Goal: Task Accomplishment & Management: Manage account settings

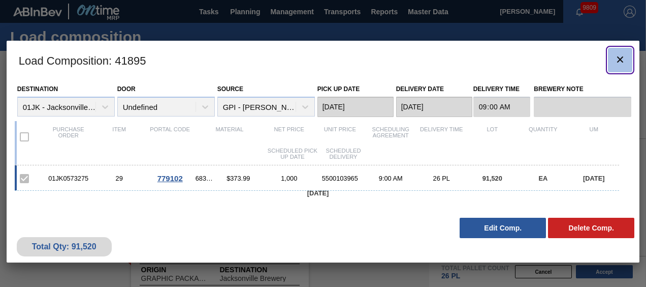
click at [625, 59] on icon "botão de ícone" at bounding box center [620, 59] width 12 height 12
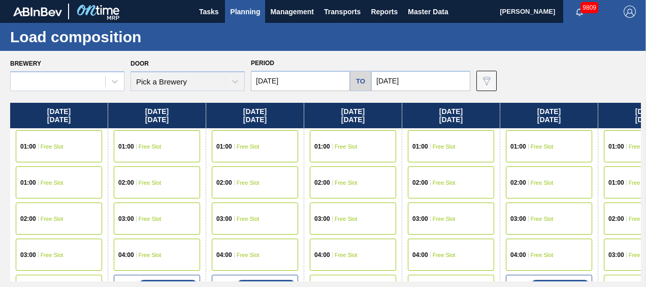
click at [256, 18] on button "Planning" at bounding box center [245, 11] width 40 height 23
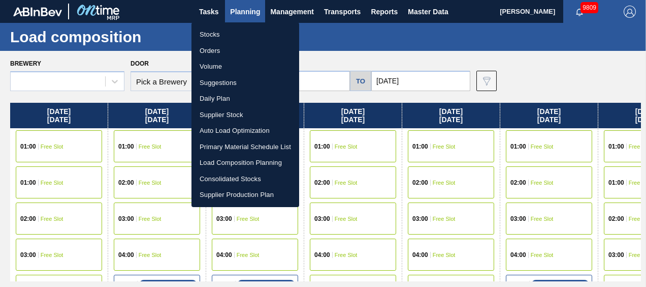
click at [237, 83] on li "Suggestions" at bounding box center [246, 83] width 108 height 16
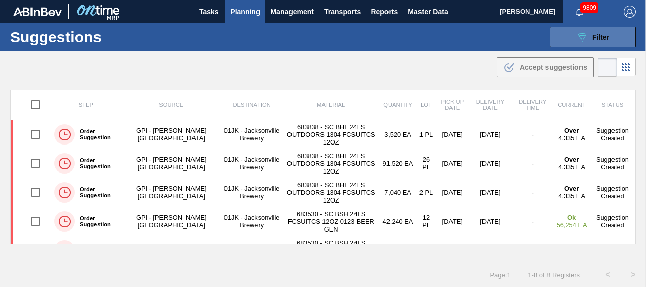
click at [578, 40] on icon "089F7B8B-B2A5-4AFE-B5C0-19BA573D28AC" at bounding box center [582, 37] width 12 height 12
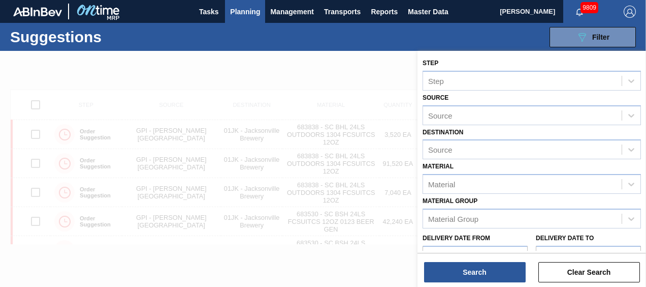
click at [367, 46] on div "Suggestions 089F7B8B-B2A5-4AFE-B5C0-19BA573D28AC Filter Step Step Source Source…" at bounding box center [323, 37] width 646 height 28
click at [383, 63] on div at bounding box center [323, 194] width 646 height 287
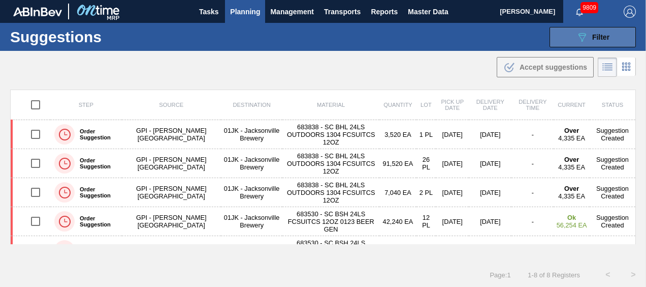
click at [620, 33] on button "089F7B8B-B2A5-4AFE-B5C0-19BA573D28AC Filter" at bounding box center [593, 37] width 86 height 20
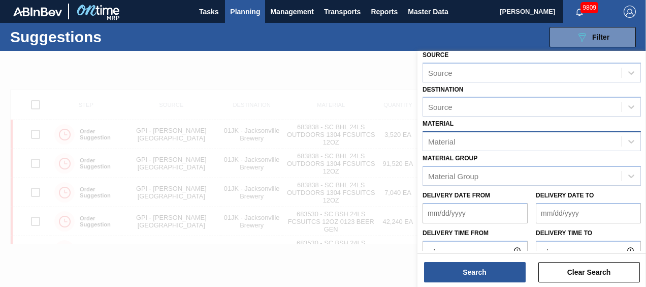
scroll to position [56, 0]
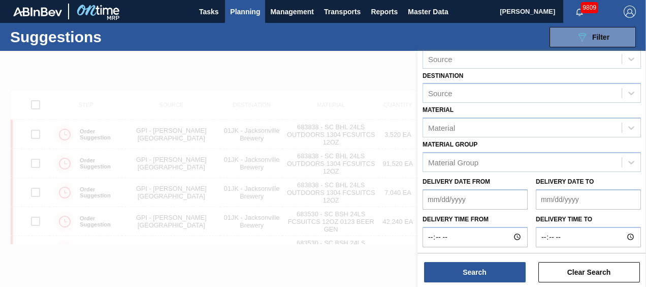
click at [511, 113] on div "Material Material" at bounding box center [532, 120] width 219 height 35
click at [511, 115] on div "Material Material" at bounding box center [532, 120] width 219 height 35
click at [511, 122] on div "Material" at bounding box center [522, 127] width 199 height 15
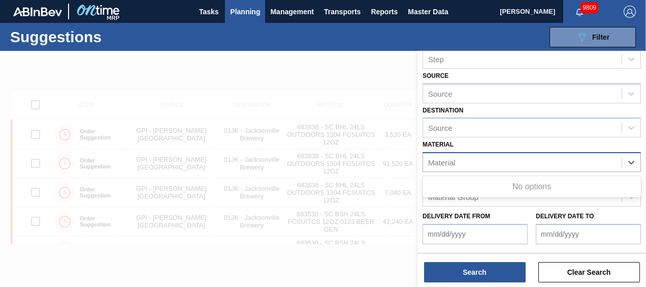
scroll to position [0, 0]
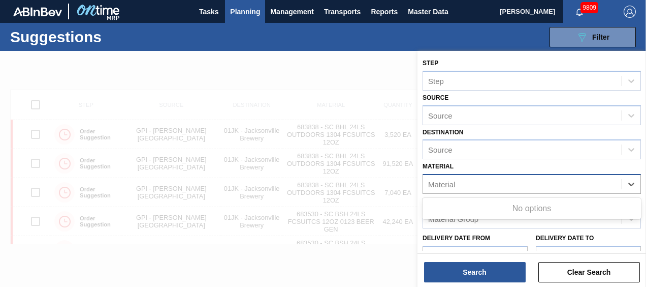
click at [511, 122] on div "Source" at bounding box center [522, 115] width 199 height 15
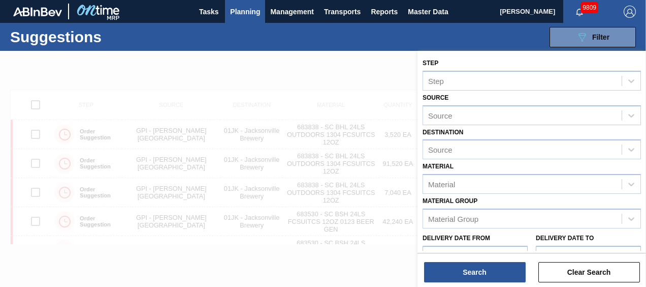
click at [565, 170] on div "Material Material" at bounding box center [532, 176] width 219 height 35
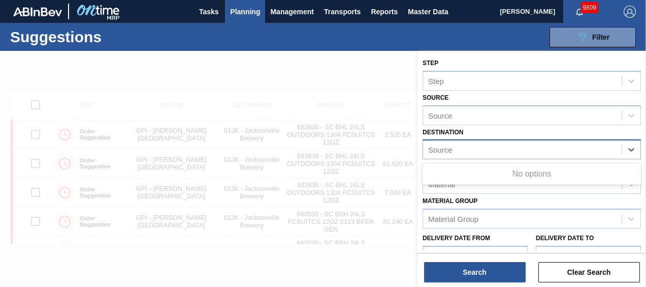
click at [565, 151] on div "Source" at bounding box center [522, 149] width 199 height 15
click at [566, 150] on div "Source" at bounding box center [522, 149] width 199 height 15
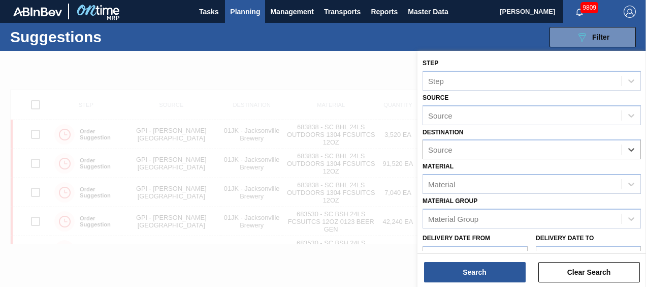
click at [266, 87] on div at bounding box center [323, 194] width 646 height 287
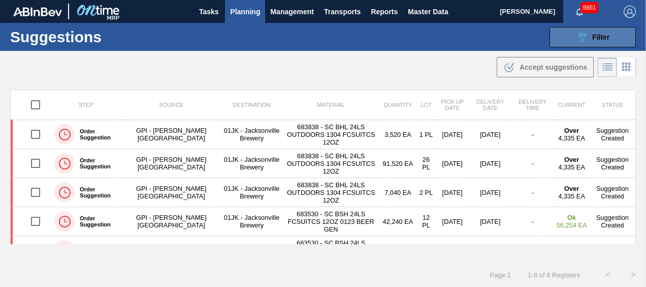
click at [622, 32] on button "089F7B8B-B2A5-4AFE-B5C0-19BA573D28AC Filter" at bounding box center [593, 37] width 86 height 20
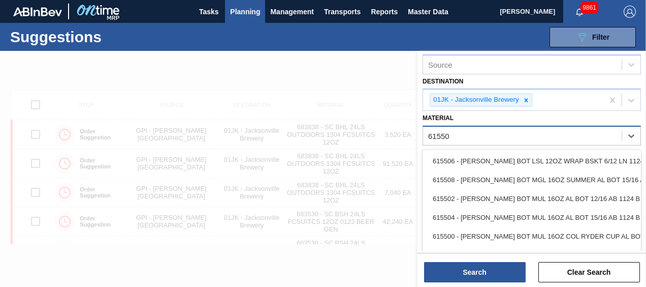
type input "615505"
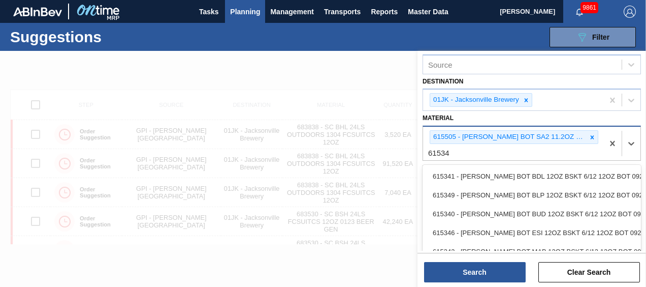
type input "615340"
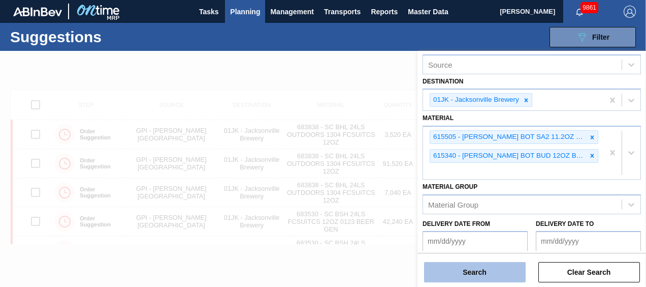
click at [512, 276] on button "Search" at bounding box center [475, 272] width 102 height 20
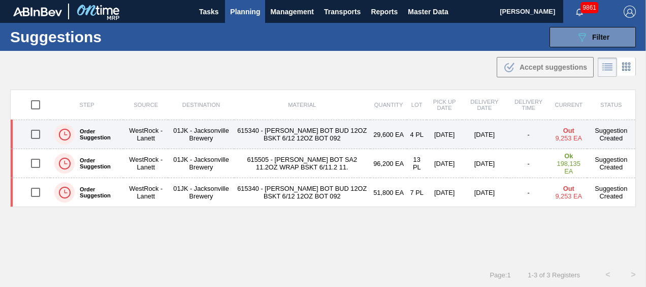
click at [40, 132] on input "checkbox" at bounding box center [35, 133] width 21 height 21
checkbox input "true"
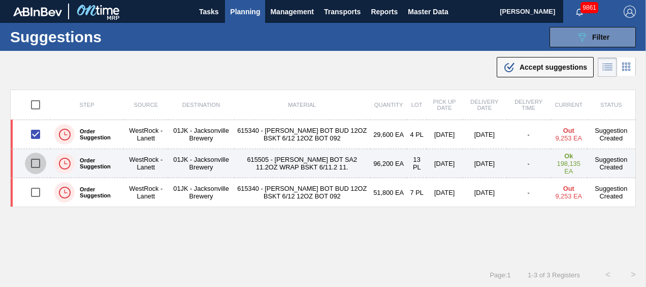
click at [39, 162] on input "checkbox" at bounding box center [35, 162] width 21 height 21
checkbox input "true"
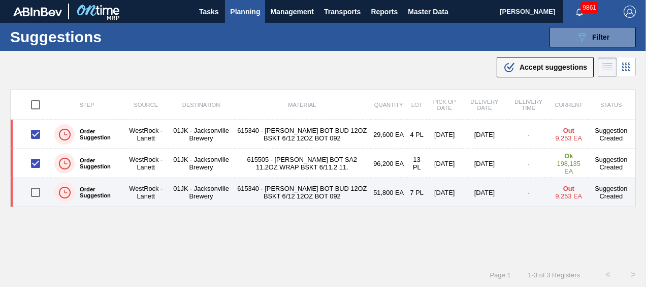
click at [38, 186] on input "checkbox" at bounding box center [35, 191] width 21 height 21
checkbox input "true"
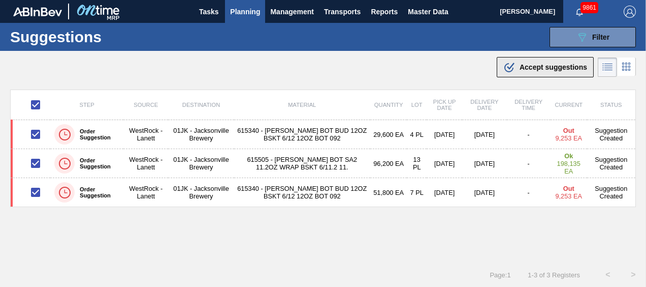
click at [521, 74] on button ".b{fill:var(--color-action-default)} Accept suggestions" at bounding box center [545, 67] width 97 height 20
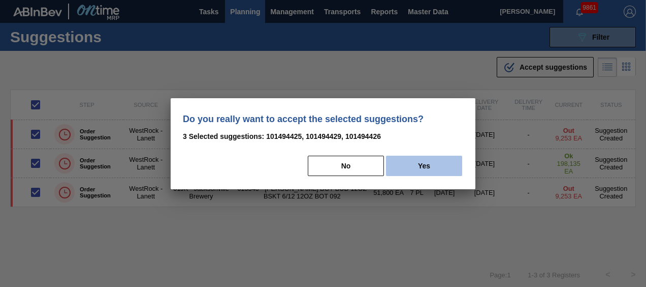
click at [448, 159] on button "Yes" at bounding box center [424, 166] width 76 height 20
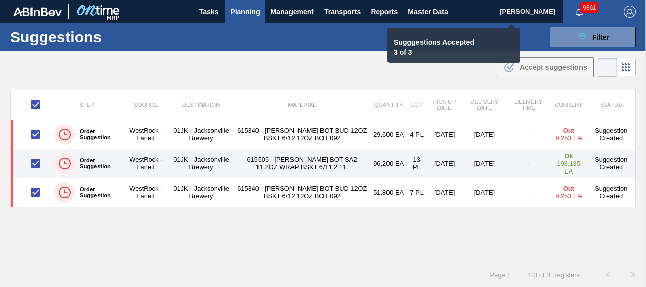
checkbox input "false"
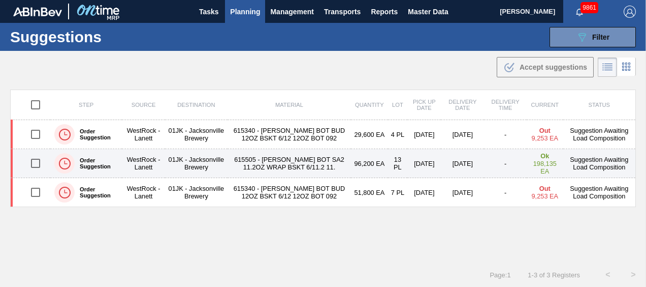
click at [388, 166] on td "13 PL" at bounding box center [397, 163] width 19 height 29
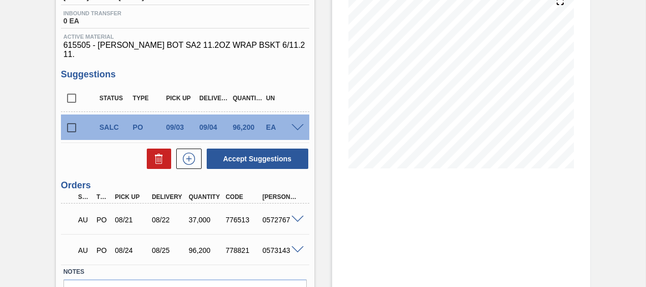
scroll to position [152, 0]
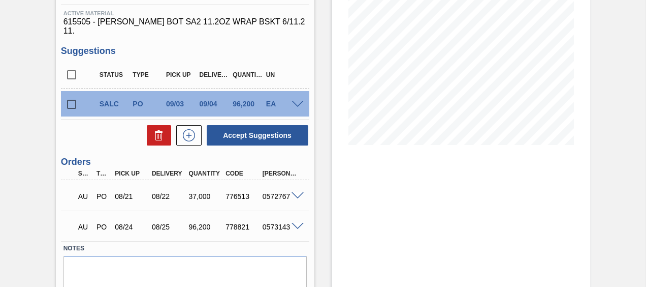
click at [292, 101] on span at bounding box center [298, 105] width 12 height 8
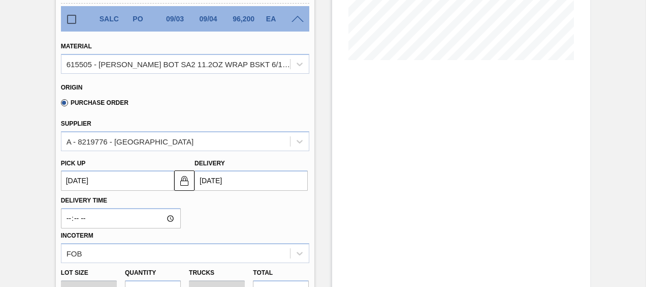
scroll to position [305, 0]
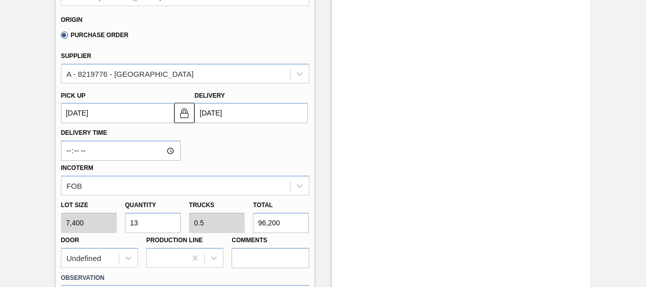
click at [147, 222] on input "13" at bounding box center [153, 222] width 56 height 20
type input "15"
type input "0.577"
type input "111,000"
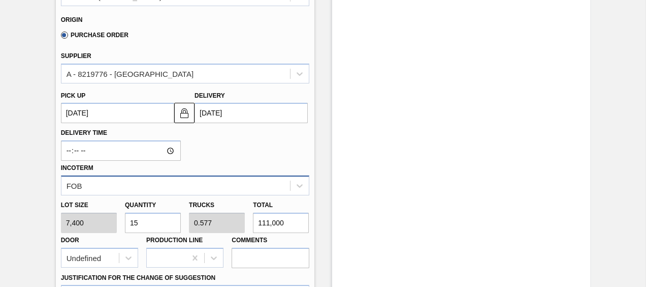
type input "15"
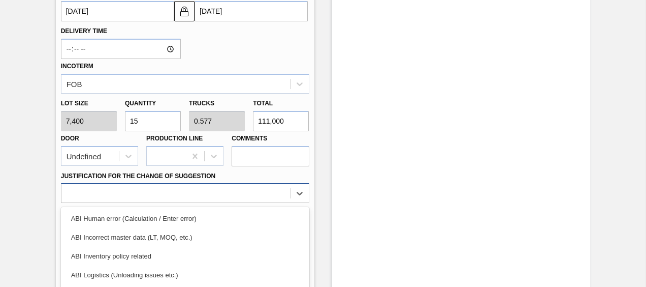
click at [280, 183] on div "option ABI Inventory policy related focused, 3 of 18. 18 results available. Use…" at bounding box center [185, 193] width 249 height 20
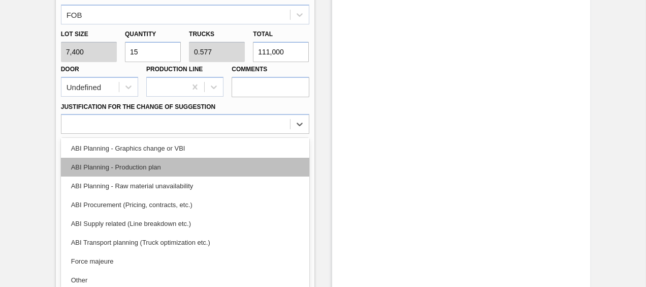
scroll to position [102, 0]
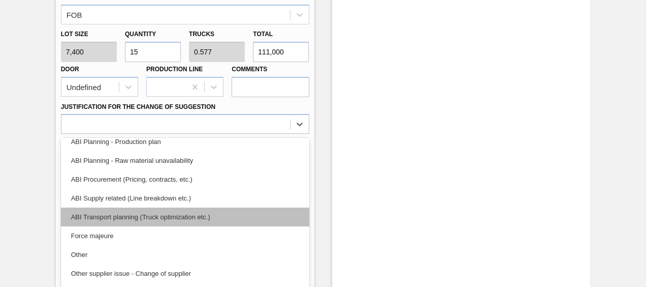
click at [195, 217] on div "ABI Transport planning (Truck optimization etc.)" at bounding box center [185, 216] width 249 height 19
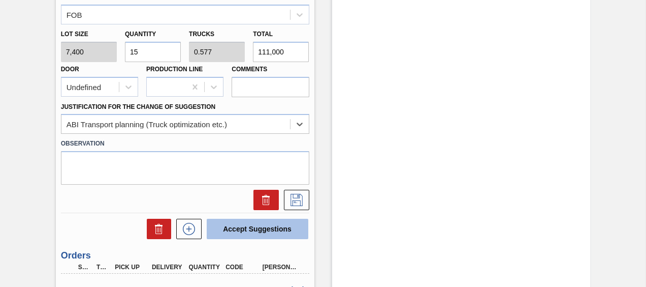
click at [244, 223] on button "Accept Suggestions" at bounding box center [258, 229] width 102 height 20
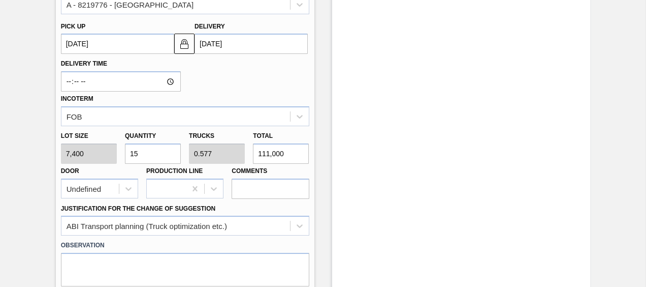
scroll to position [476, 0]
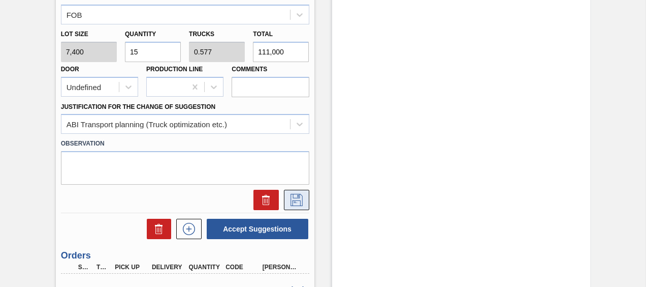
click at [303, 194] on icon at bounding box center [297, 200] width 16 height 12
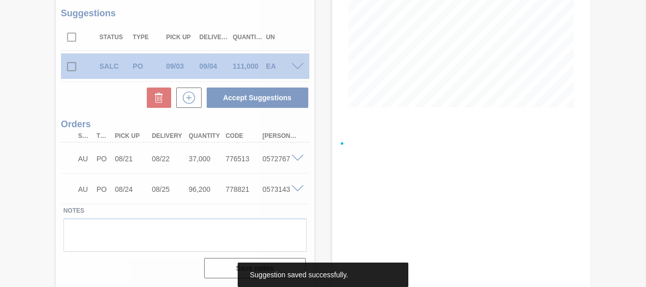
scroll to position [182, 0]
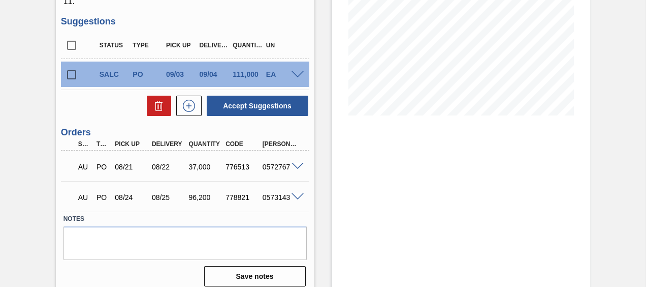
click at [293, 59] on div "SALC PO 09/03 09/04 111,000 EA Material 615505 - [PERSON_NAME] BOT SA2 11.2OZ W…" at bounding box center [185, 74] width 249 height 30
click at [296, 71] on span at bounding box center [298, 75] width 12 height 8
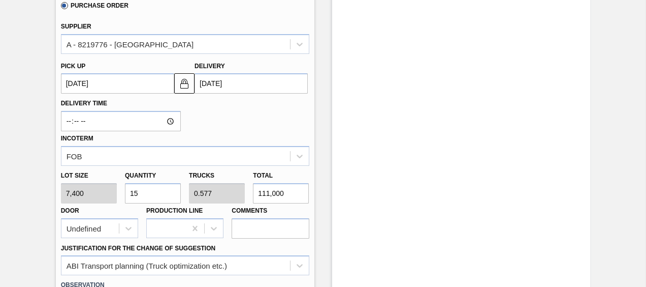
scroll to position [131, 0]
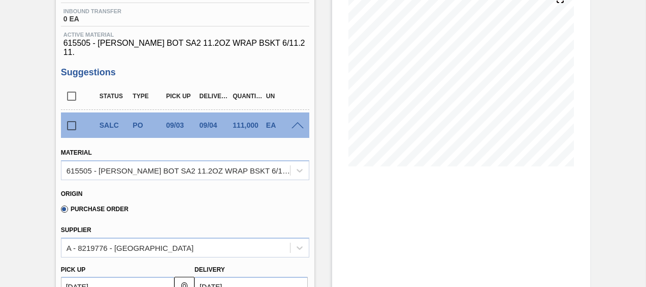
click at [298, 121] on div at bounding box center [299, 125] width 20 height 8
click at [298, 122] on span at bounding box center [298, 126] width 12 height 8
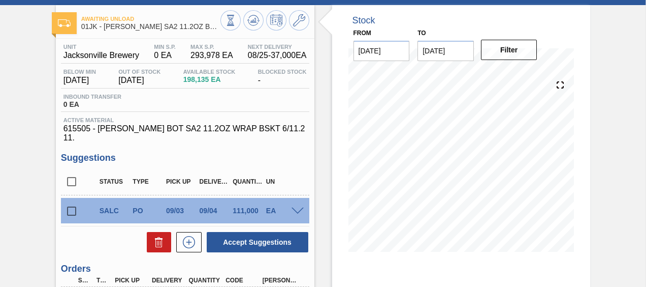
scroll to position [0, 0]
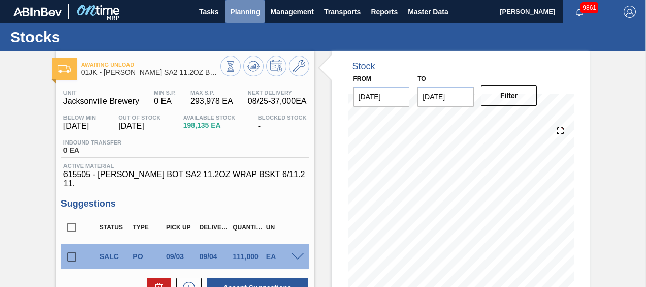
click at [233, 14] on span "Planning" at bounding box center [245, 12] width 30 height 12
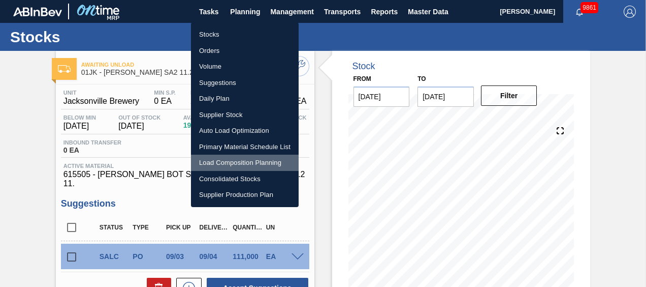
click at [235, 163] on li "Load Composition Planning" at bounding box center [245, 162] width 108 height 16
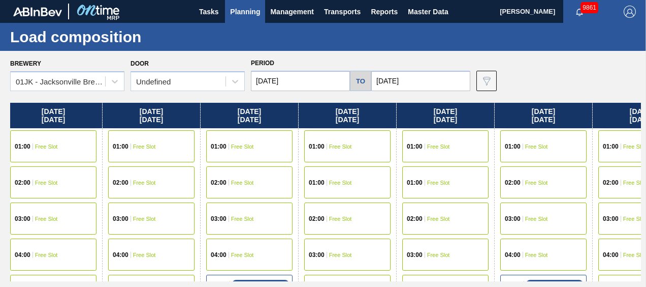
drag, startPoint x: 601, startPoint y: 135, endPoint x: 298, endPoint y: 134, distance: 303.4
click at [296, 140] on div "[DATE] 01:00 Free Slot 01:00 Free Slot 02:00 Free Slot 03:00 Free Slot 04:00 Fr…" at bounding box center [325, 192] width 631 height 178
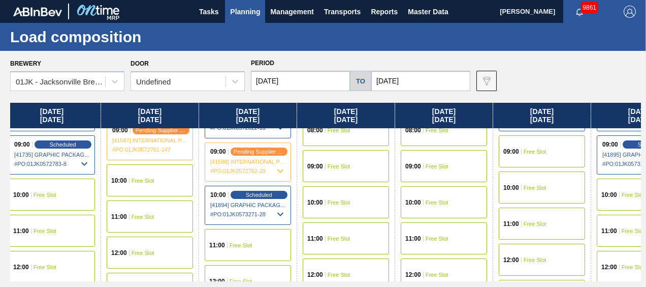
scroll to position [356, 301]
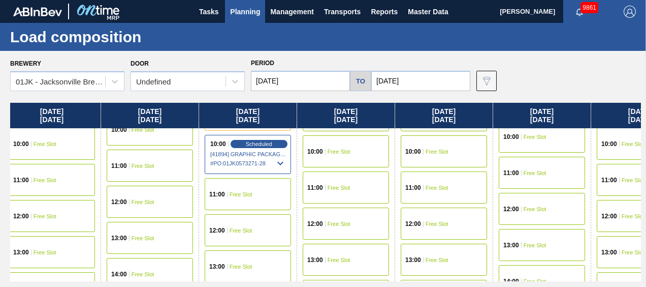
click at [222, 197] on div "11:00 Free Slot" at bounding box center [248, 194] width 86 height 32
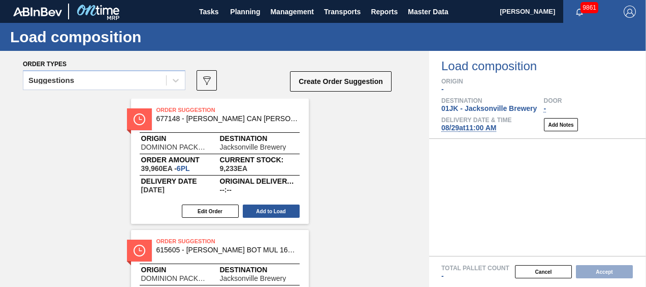
click at [382, 149] on div "Order Suggestion 677148 - [PERSON_NAME] CAN [PERSON_NAME] 12OZ FOH ALWAYS CAN P…" at bounding box center [214, 292] width 429 height 387
click at [68, 73] on div "Suggestions" at bounding box center [104, 80] width 163 height 20
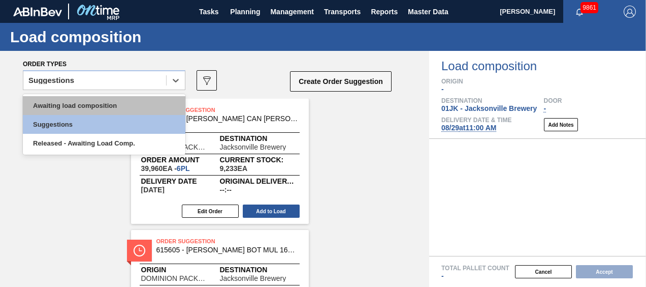
click at [68, 106] on div "Awaiting load composition" at bounding box center [104, 105] width 163 height 19
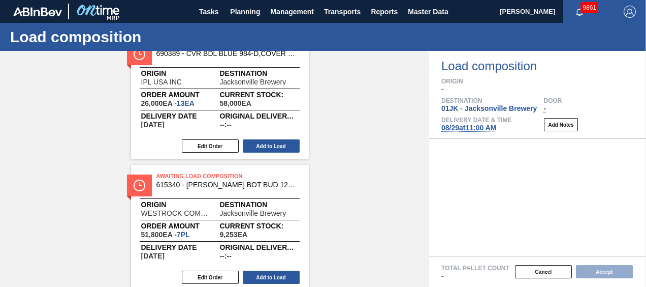
scroll to position [102, 0]
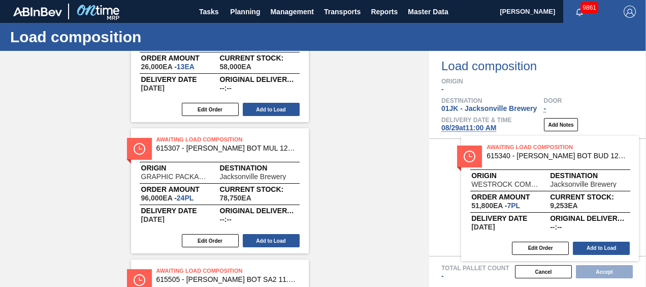
drag, startPoint x: 185, startPoint y: 166, endPoint x: 522, endPoint y: 172, distance: 337.5
click at [522, 172] on div "Order types Awaiting load composition 089F7B8B-B2A5-4AFE-B5C0-19BA573D28AC Crea…" at bounding box center [323, 169] width 646 height 236
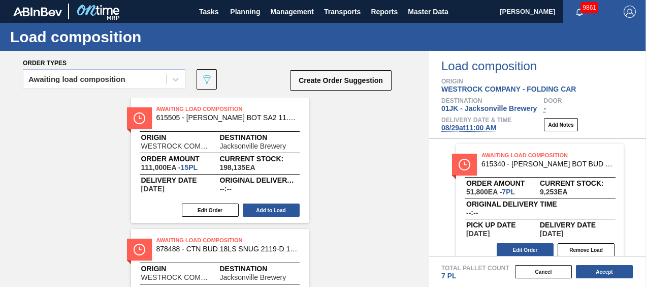
scroll to position [0, 0]
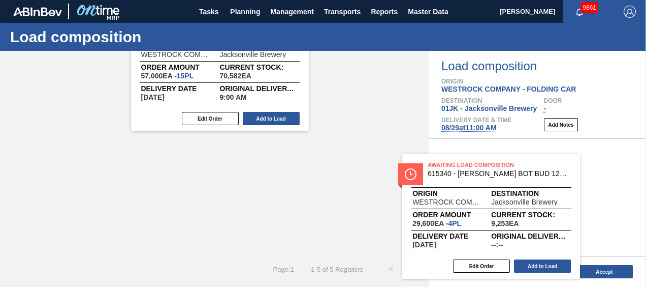
drag, startPoint x: 263, startPoint y: 150, endPoint x: 541, endPoint y: 173, distance: 278.4
click at [541, 173] on div "Order types Awaiting load composition 089F7B8B-B2A5-4AFE-B5C0-19BA573D28AC Crea…" at bounding box center [323, 169] width 646 height 236
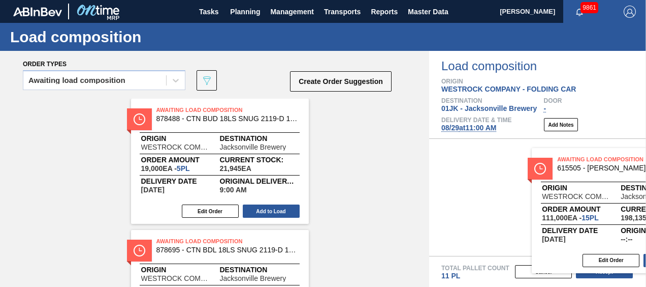
drag, startPoint x: 223, startPoint y: 138, endPoint x: 628, endPoint y: 187, distance: 408.0
click at [628, 187] on div "Order types Awaiting load composition 089F7B8B-B2A5-4AFE-B5C0-19BA573D28AC Crea…" at bounding box center [323, 169] width 646 height 236
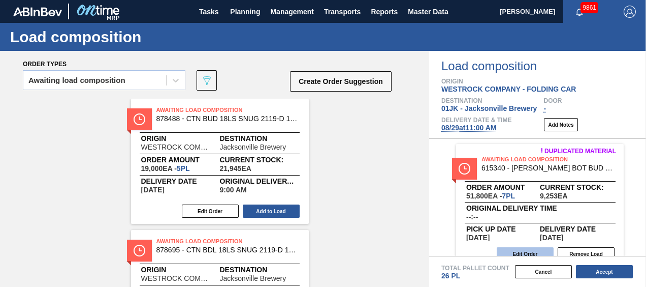
click at [531, 249] on button "Edit Order" at bounding box center [525, 253] width 57 height 13
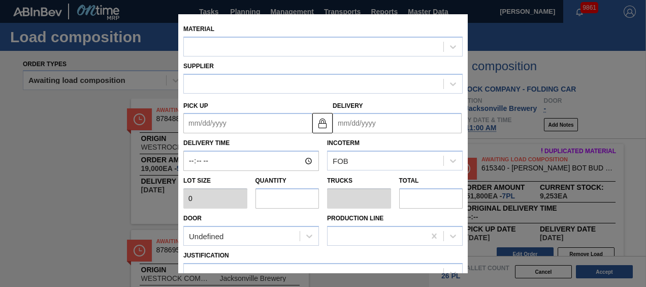
type input "7,400"
type input "7"
type input "0.269"
type input "51,800"
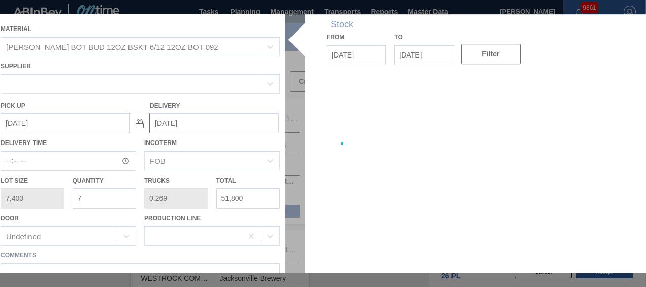
type up "[DATE]"
type input "[DATE]"
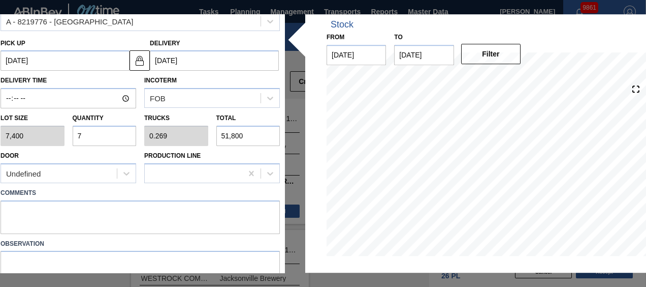
scroll to position [105, 0]
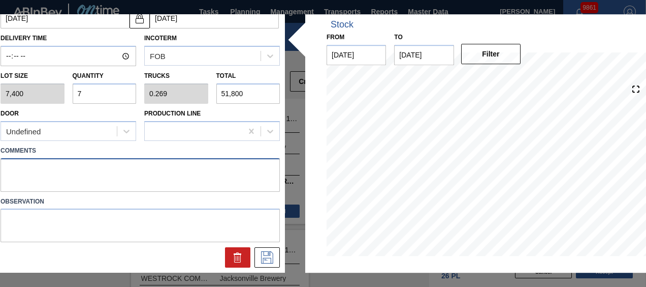
click at [142, 160] on textarea at bounding box center [141, 175] width 280 height 34
type textarea "TAIL, DROP"
click at [256, 256] on button at bounding box center [267, 258] width 25 height 20
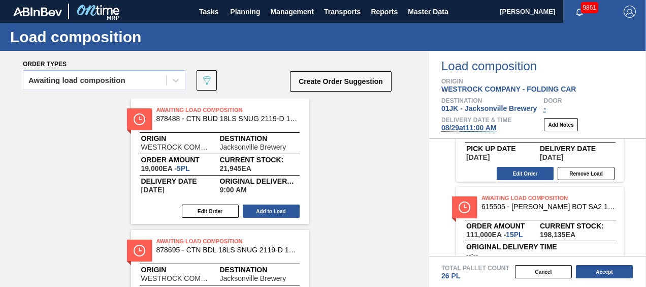
scroll to position [152, 0]
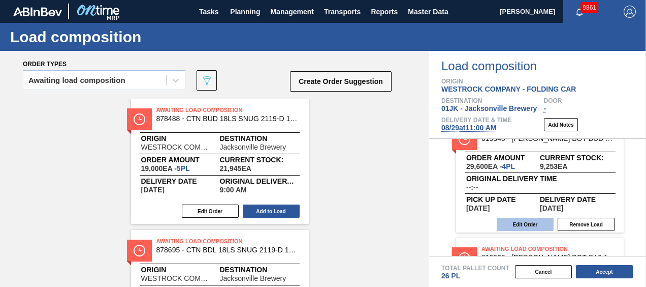
click at [535, 223] on button "Edit Order" at bounding box center [525, 224] width 57 height 13
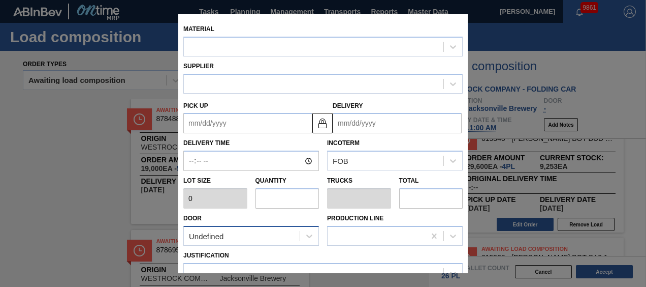
type input "7,400"
type input "4"
type input "0.154"
type input "29,600"
type up "[DATE]"
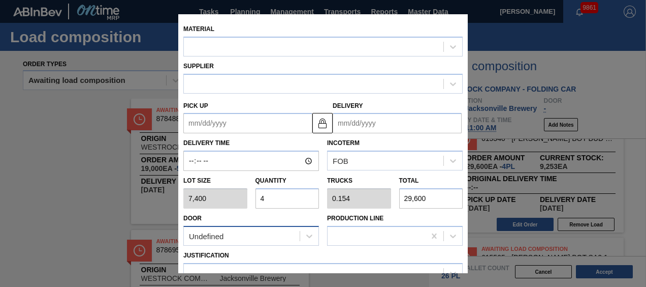
type input "[DATE]"
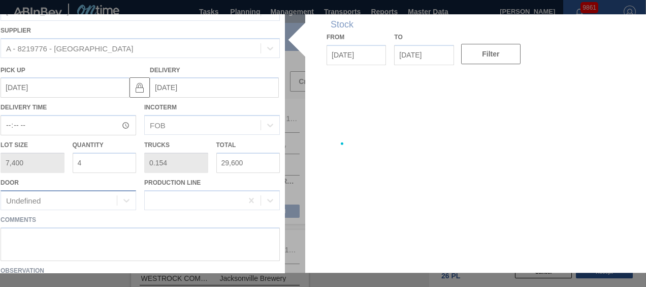
scroll to position [51, 0]
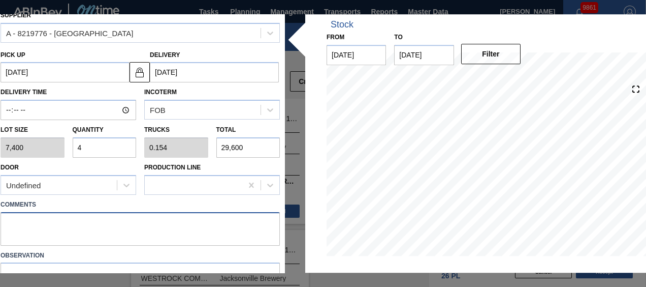
click at [164, 212] on textarea at bounding box center [141, 229] width 280 height 34
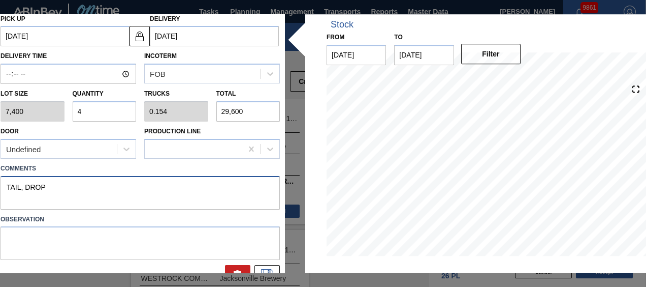
scroll to position [105, 0]
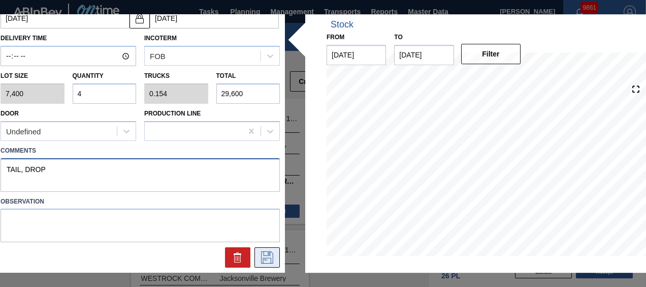
type textarea "TAIL, DROP"
click at [258, 257] on button at bounding box center [267, 258] width 25 height 20
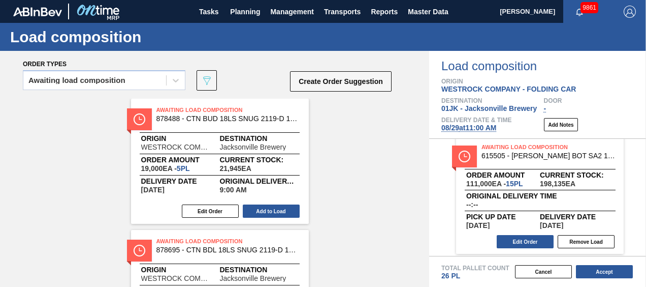
scroll to position [258, 0]
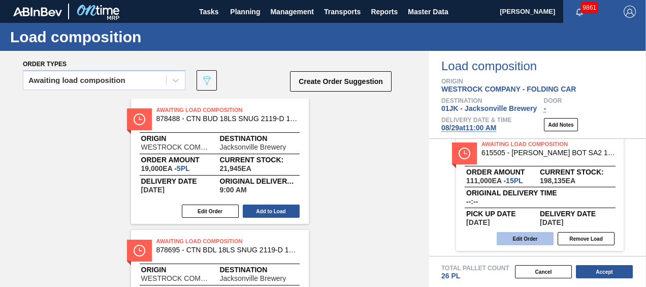
click at [526, 238] on button "Edit Order" at bounding box center [525, 238] width 57 height 13
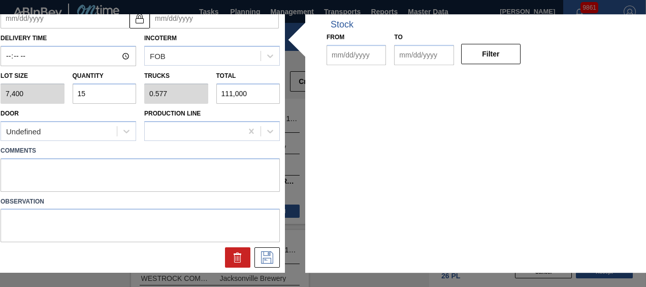
type input "7,400"
type input "15"
type input "0.577"
type input "111,000"
type up "[DATE]"
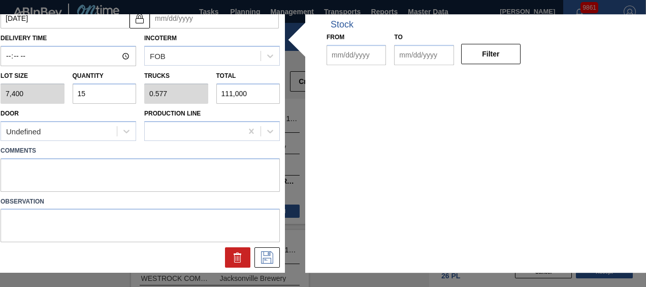
type input "[DATE]"
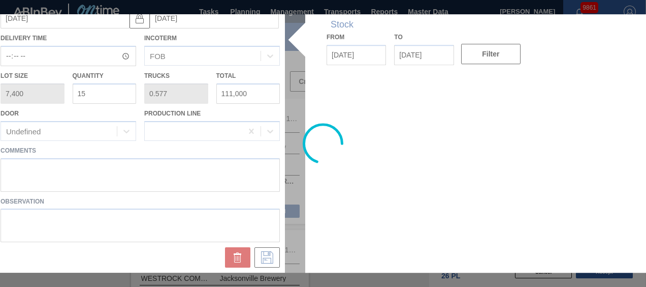
click at [229, 180] on div at bounding box center [323, 143] width 656 height 258
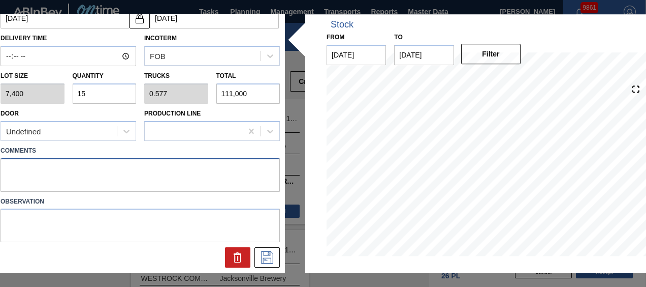
click at [223, 177] on textarea at bounding box center [141, 175] width 280 height 34
type textarea "NOSE, DROP"
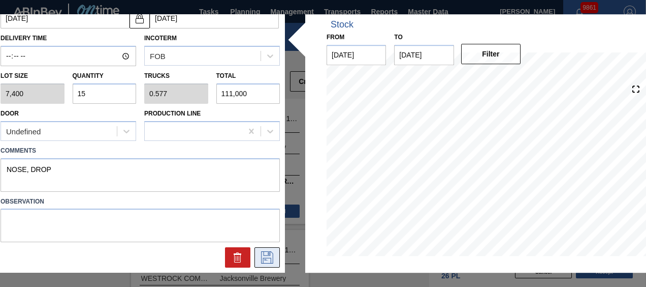
click at [271, 253] on icon at bounding box center [267, 258] width 12 height 12
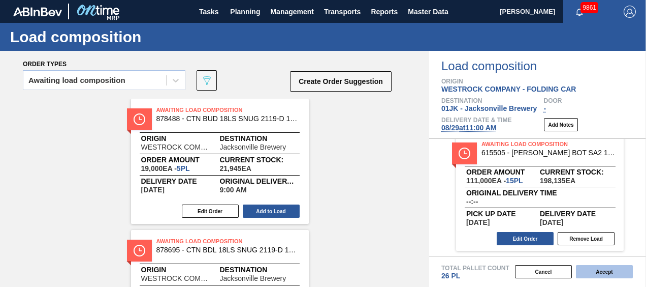
click at [606, 271] on button "Accept" at bounding box center [604, 271] width 57 height 13
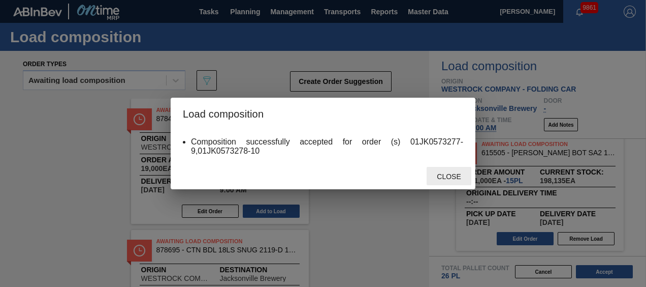
click at [450, 171] on div "Close" at bounding box center [449, 176] width 45 height 19
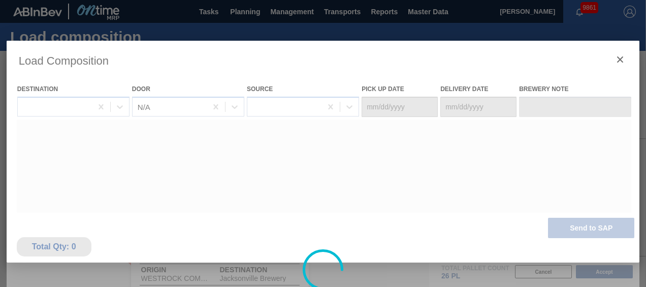
type Date "[DATE]"
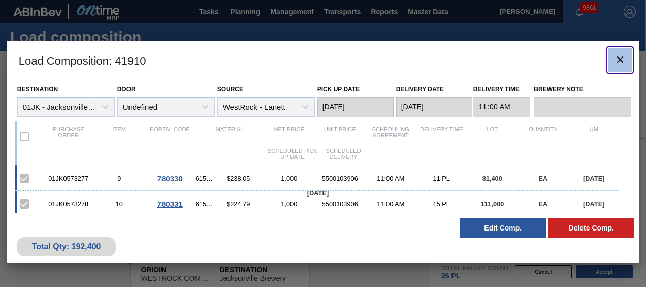
click at [618, 60] on icon "botão de ícone" at bounding box center [620, 59] width 12 height 12
